Goal: Information Seeking & Learning: Learn about a topic

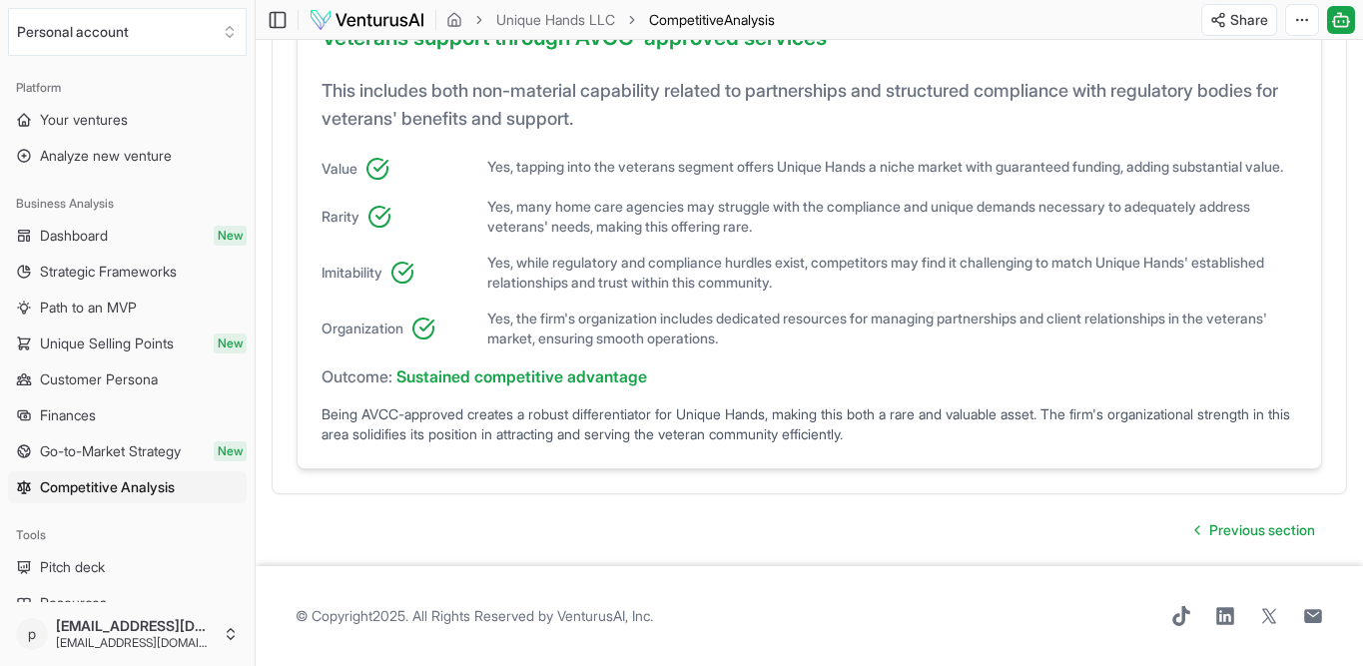
scroll to position [2473, 0]
click at [157, 354] on span "Unique Selling Points" at bounding box center [107, 344] width 134 height 20
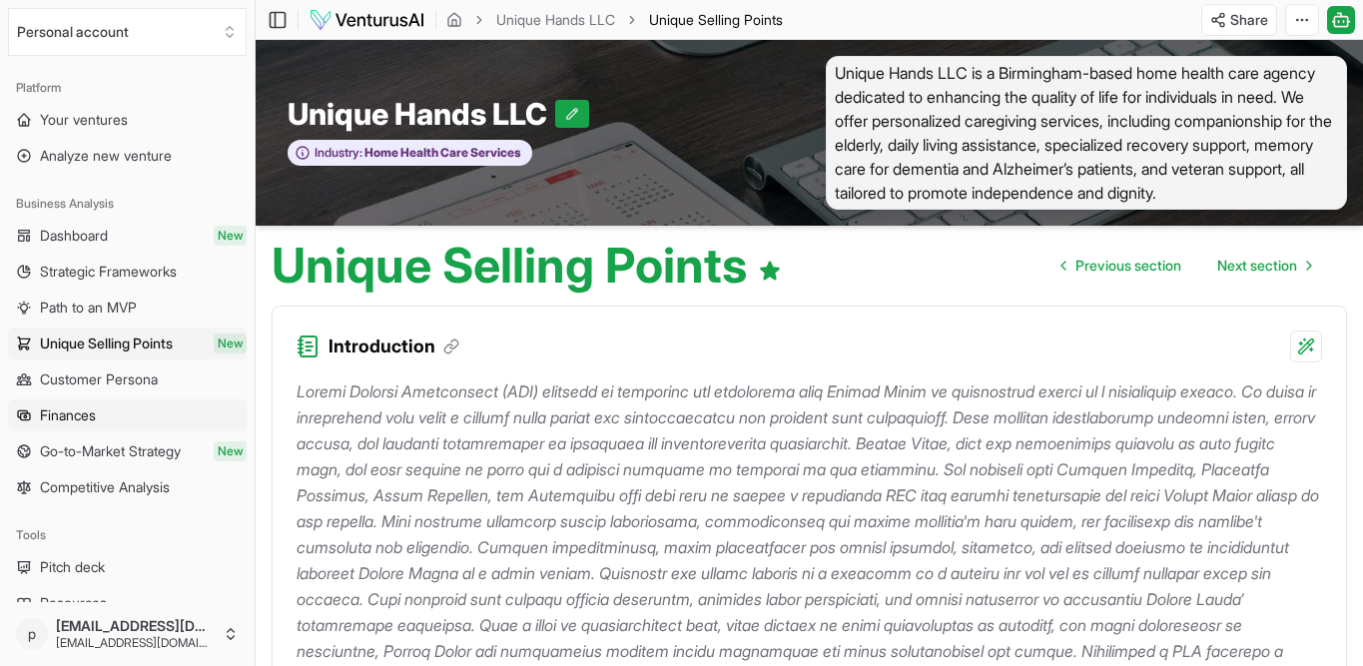
click at [96, 425] on span "Finances" at bounding box center [68, 416] width 56 height 20
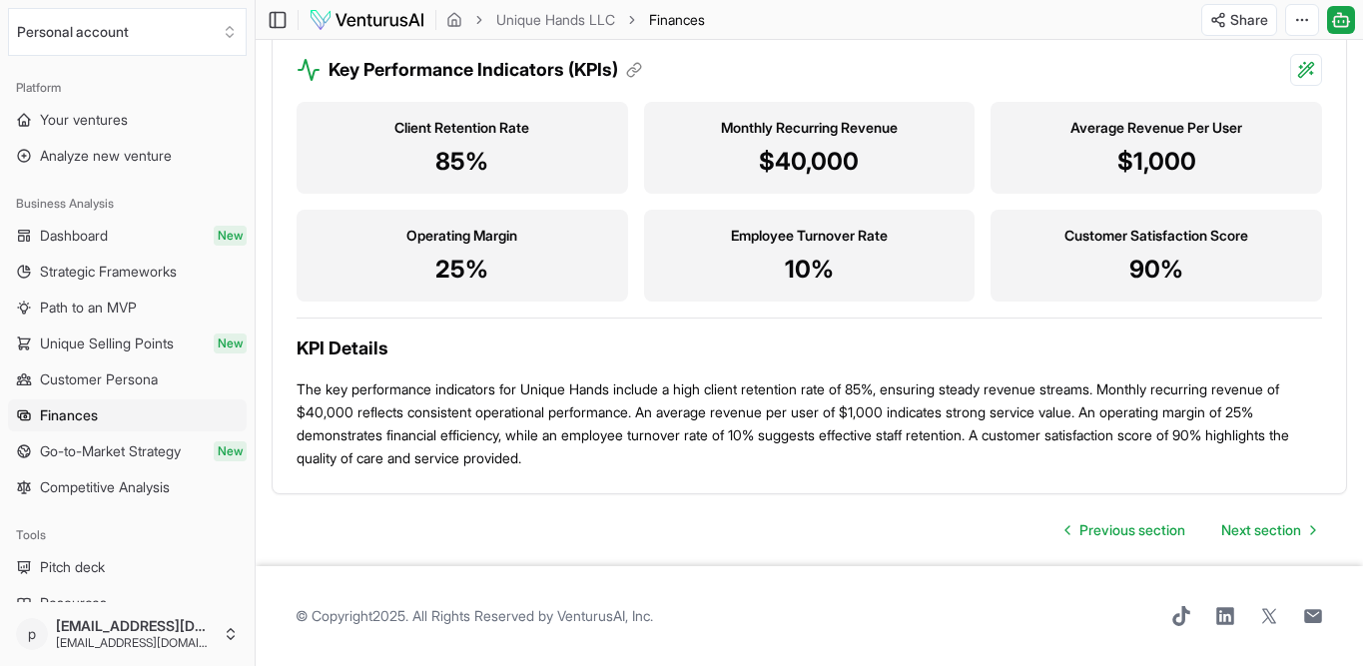
scroll to position [3372, 0]
click at [1222, 520] on span "Next section" at bounding box center [1262, 530] width 80 height 20
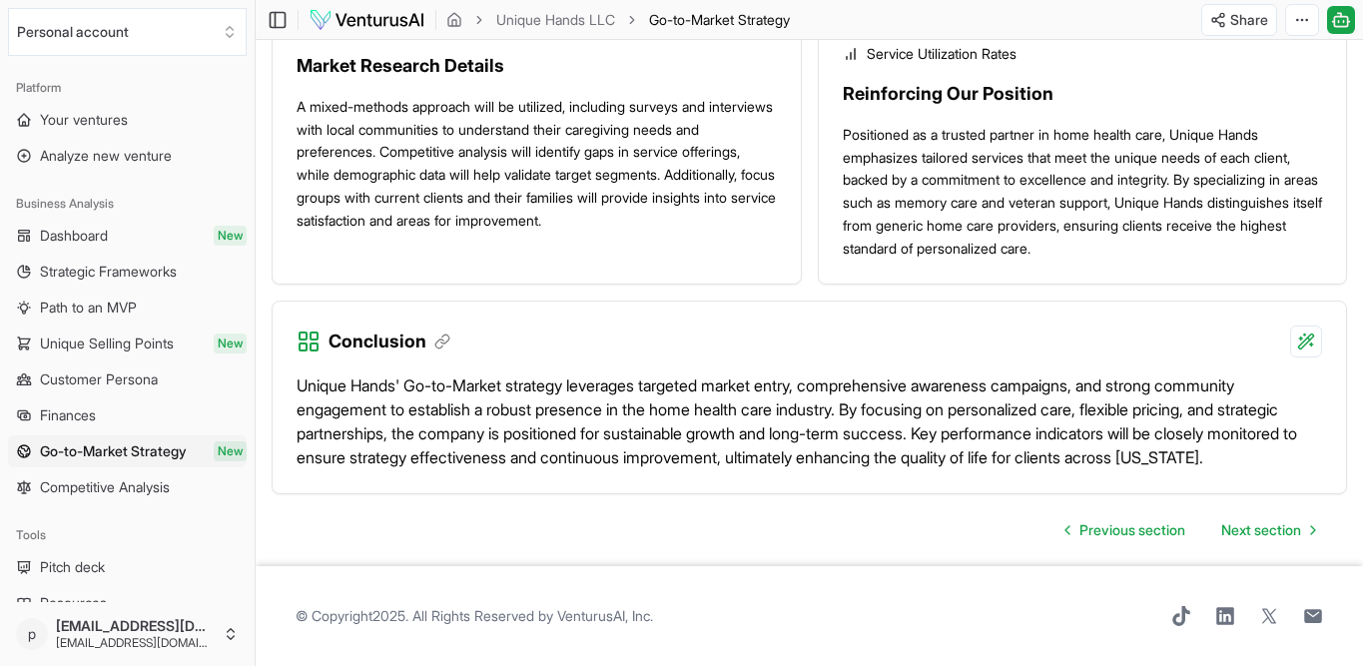
scroll to position [3146, 0]
click at [75, 425] on span "Finances" at bounding box center [68, 416] width 56 height 20
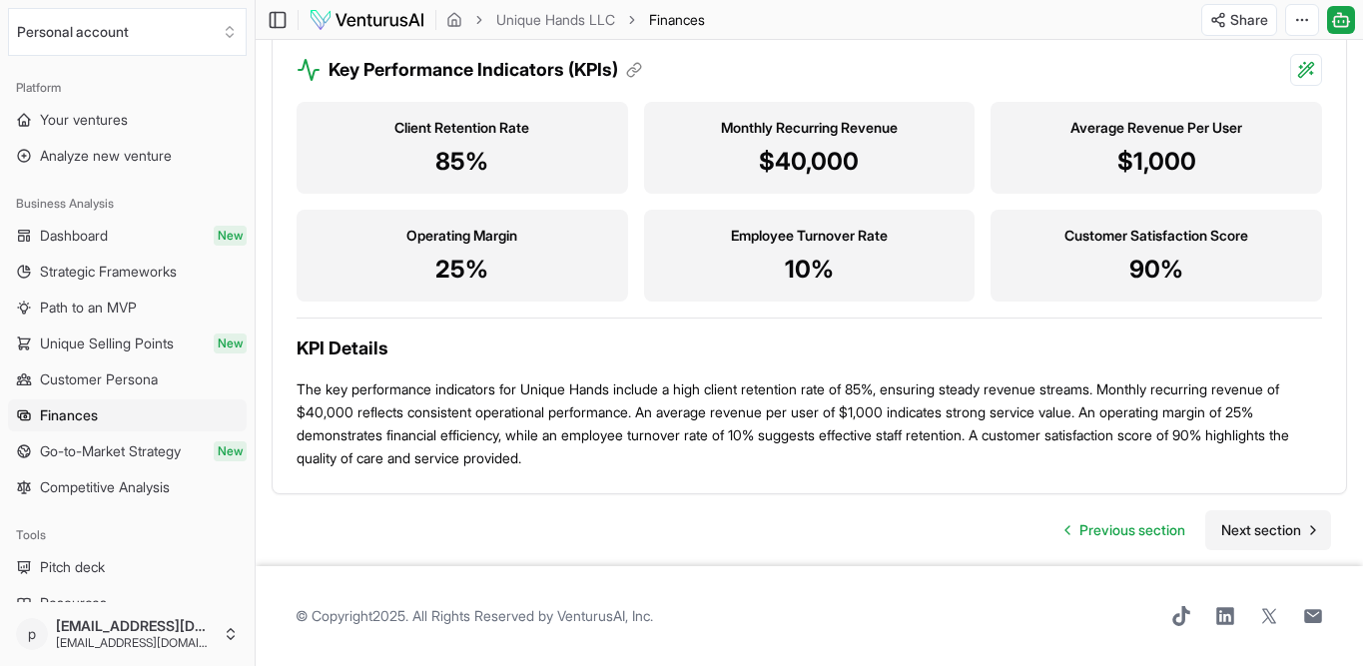
scroll to position [3370, 0]
click at [1222, 520] on span "Next section" at bounding box center [1262, 530] width 80 height 20
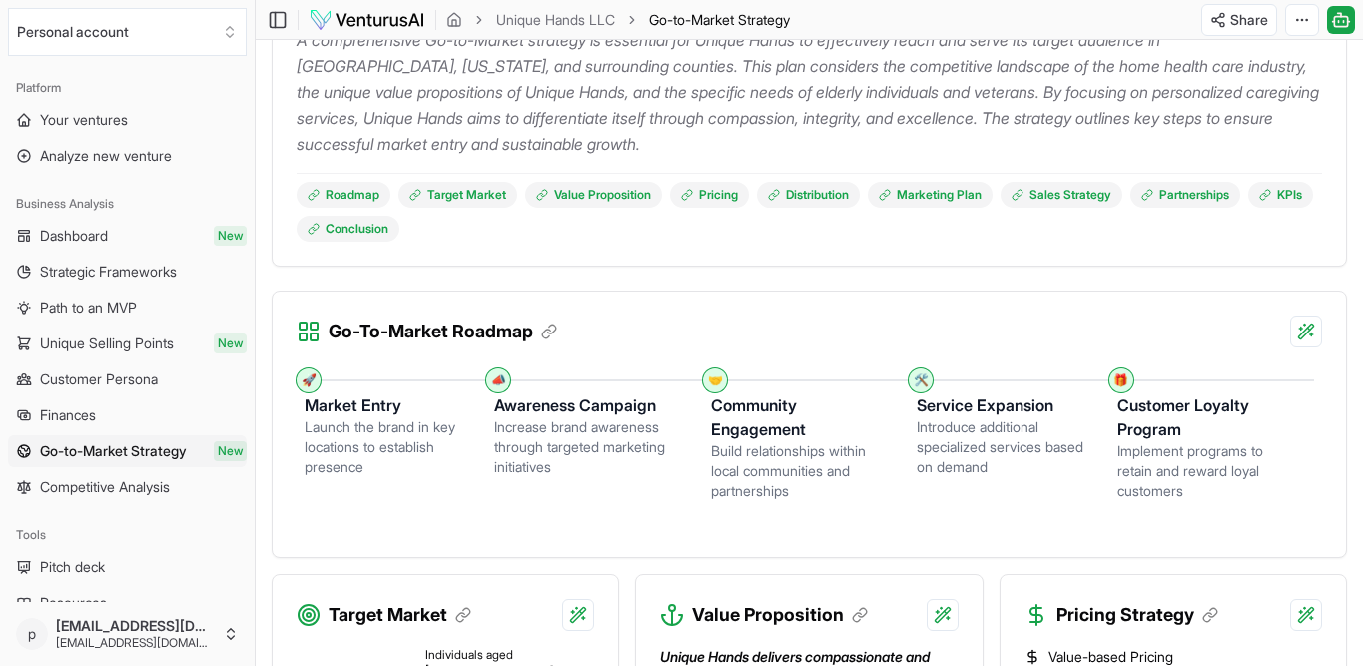
scroll to position [354, 0]
